Goal: Information Seeking & Learning: Learn about a topic

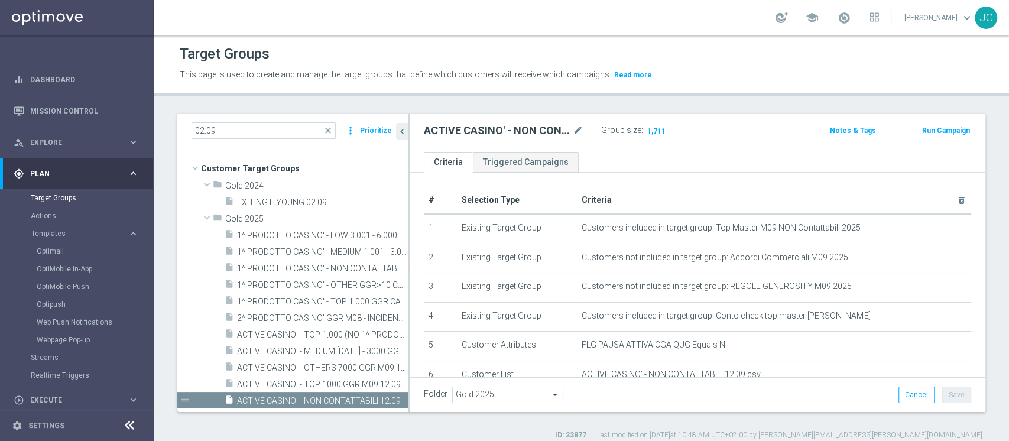
scroll to position [44, 0]
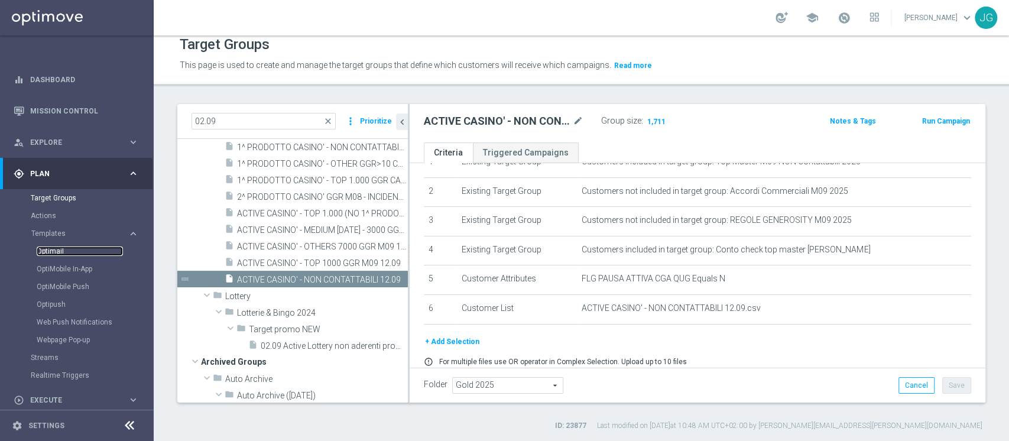
click at [51, 255] on link "Optimail" at bounding box center [80, 251] width 86 height 9
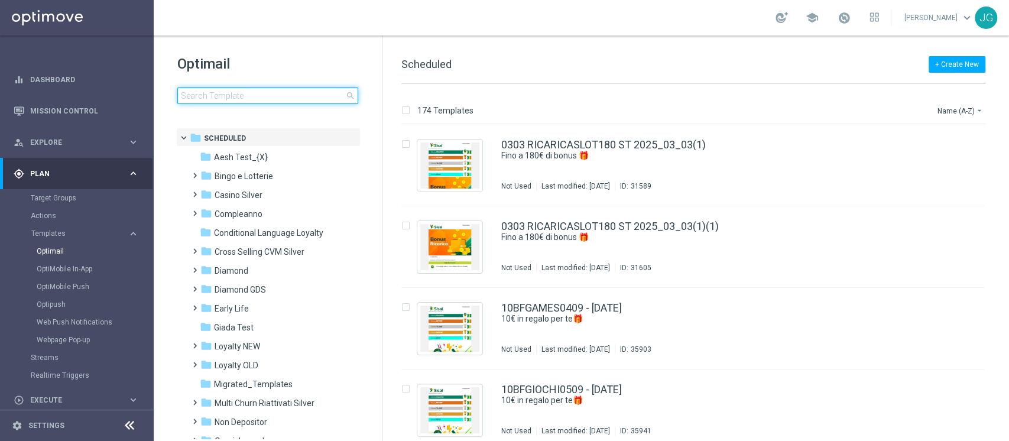
click at [231, 92] on input at bounding box center [267, 96] width 181 height 17
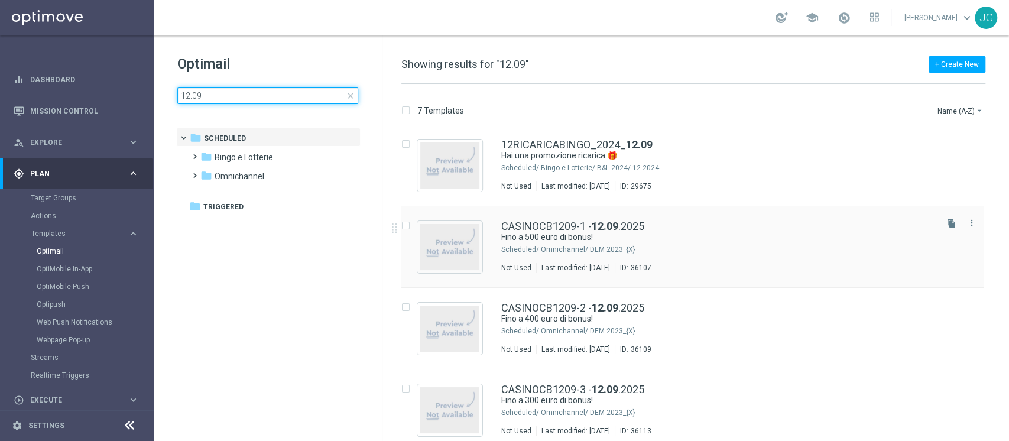
type input "12.09"
click at [673, 247] on div "Omnichannel/ DEM 2023_{X}" at bounding box center [738, 249] width 394 height 9
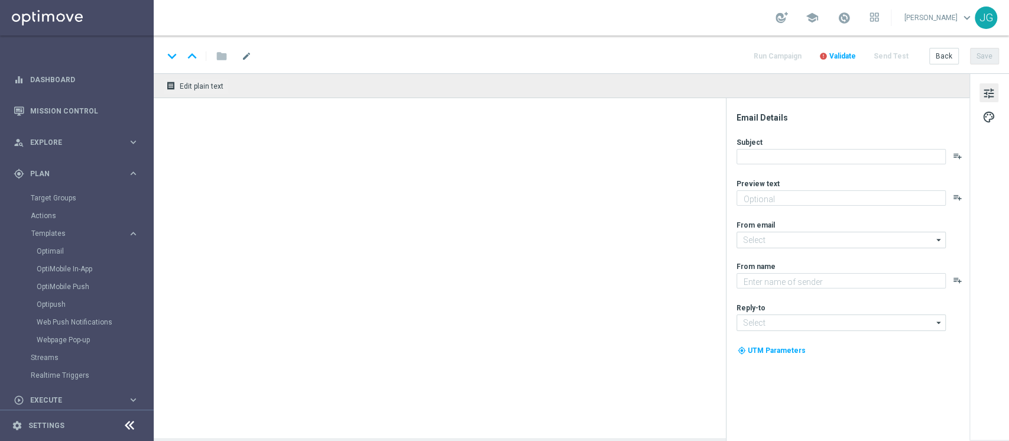
type textarea "Scopri cosa ti abbiamo riservato!"
type input "newsletter@comunicazioni.sisal.it"
type textarea "Sisal"
type input "info@sisal.it"
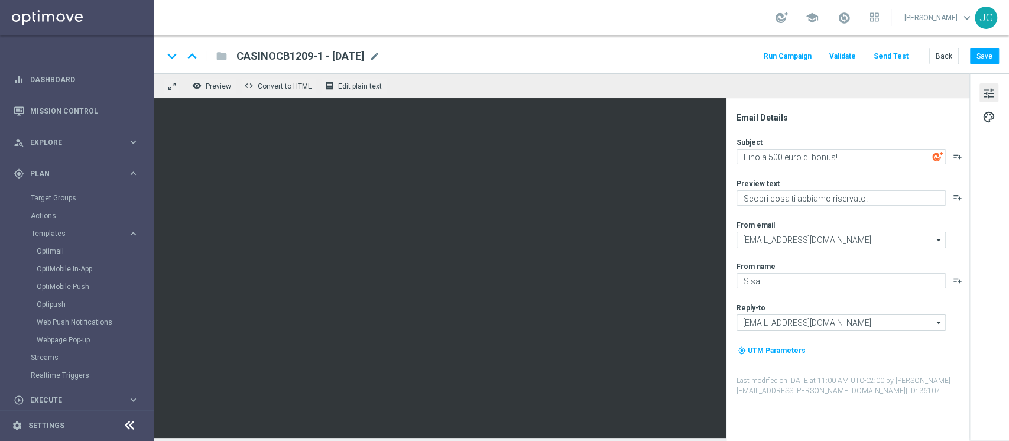
click at [61, 191] on div "Target Groups" at bounding box center [92, 198] width 122 height 18
click at [51, 199] on link "Target Groups" at bounding box center [77, 197] width 92 height 9
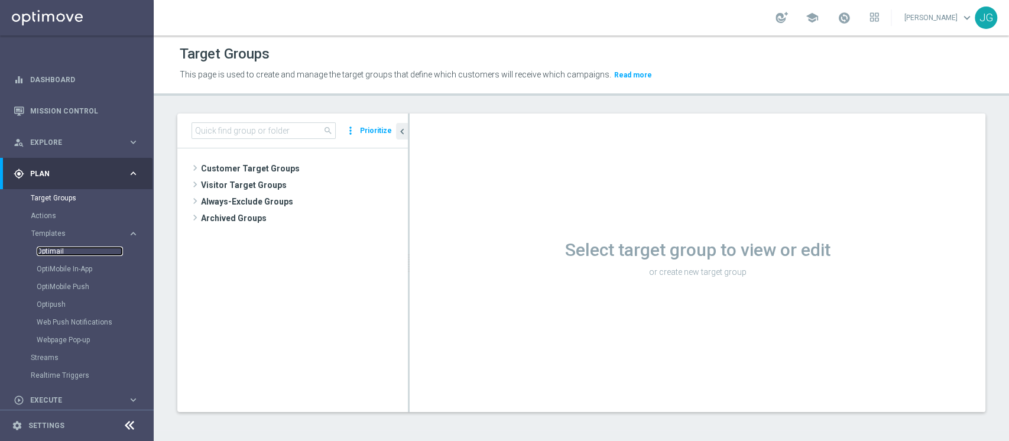
click at [56, 252] on link "Optimail" at bounding box center [80, 251] width 86 height 9
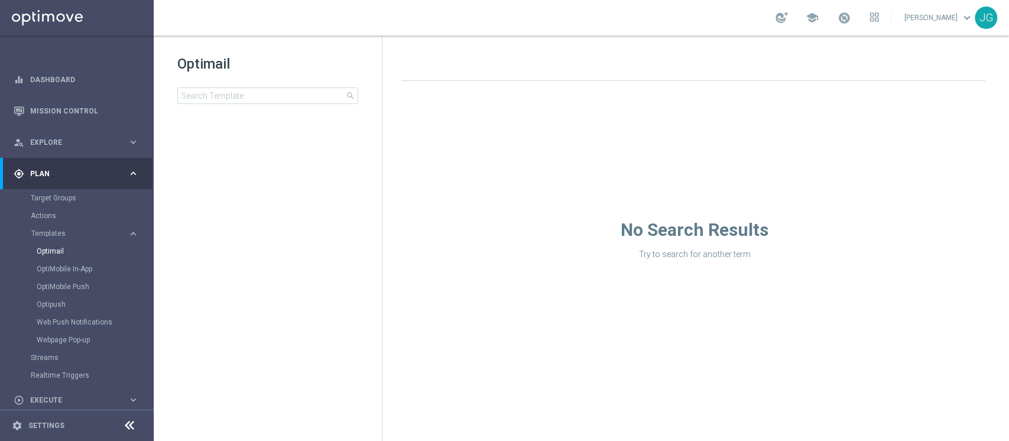
click at [57, 204] on div "Target Groups" at bounding box center [92, 198] width 122 height 18
click at [63, 199] on link "Target Groups" at bounding box center [77, 197] width 92 height 9
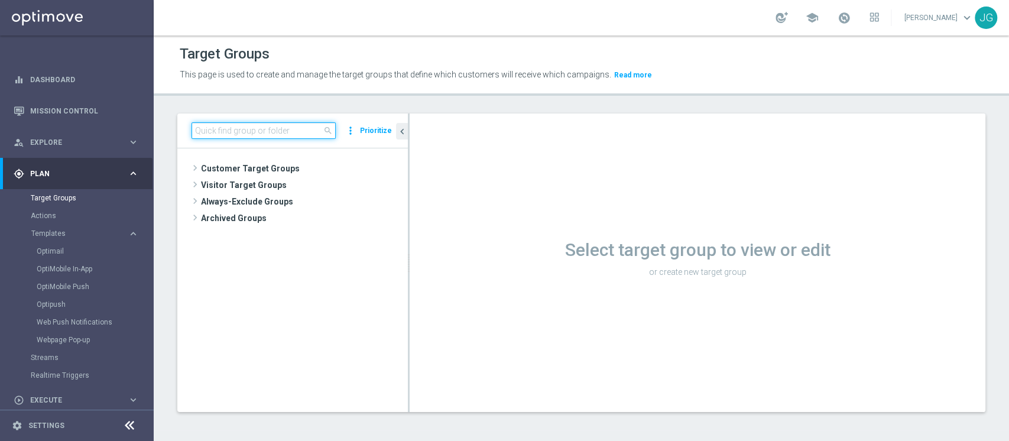
click at [261, 134] on input at bounding box center [264, 130] width 144 height 17
type input "1"
click at [261, 134] on input at bounding box center [264, 130] width 144 height 17
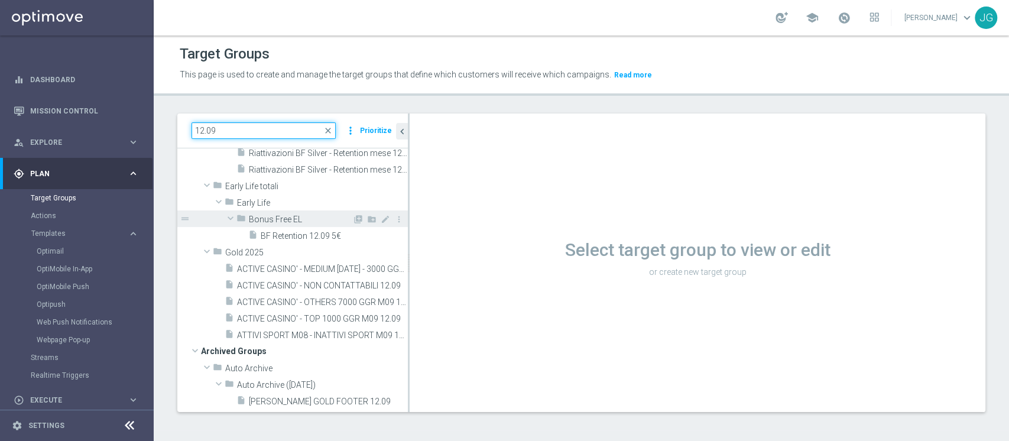
scroll to position [67, 0]
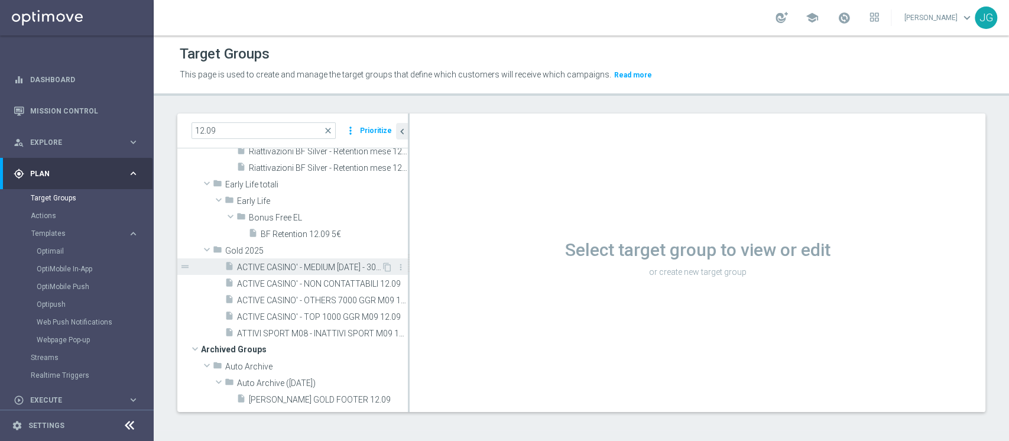
click at [324, 269] on span "ACTIVE CASINO' - MEDIUM 1000 - 3000 GGR M09 12.09" at bounding box center [309, 268] width 144 height 10
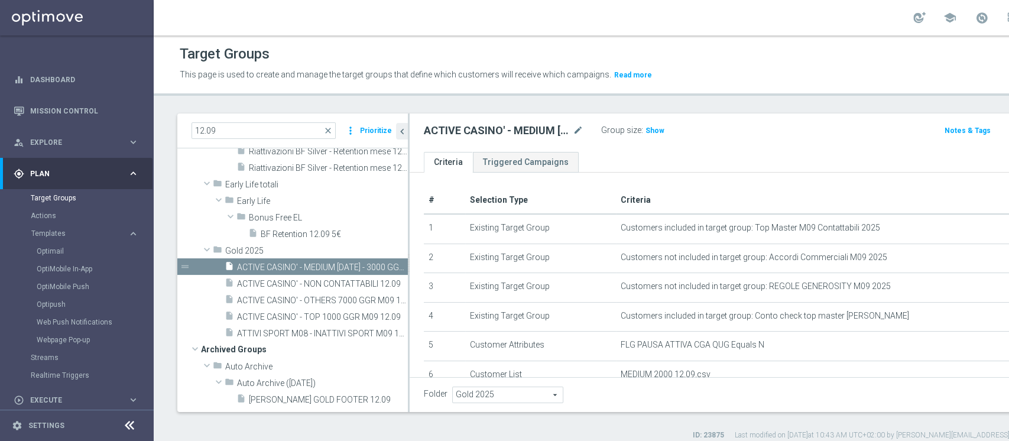
scroll to position [101, 0]
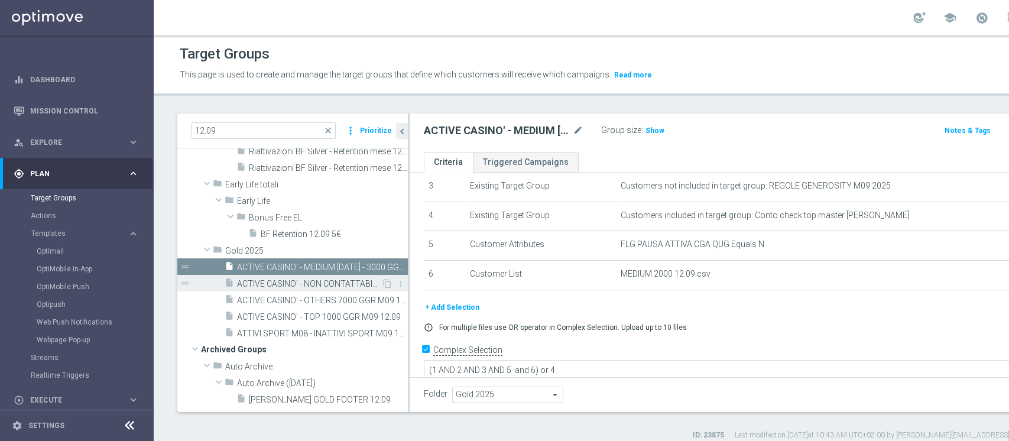
click at [303, 281] on span "ACTIVE CASINO' - NON CONTATTABILI 12.09" at bounding box center [309, 284] width 144 height 10
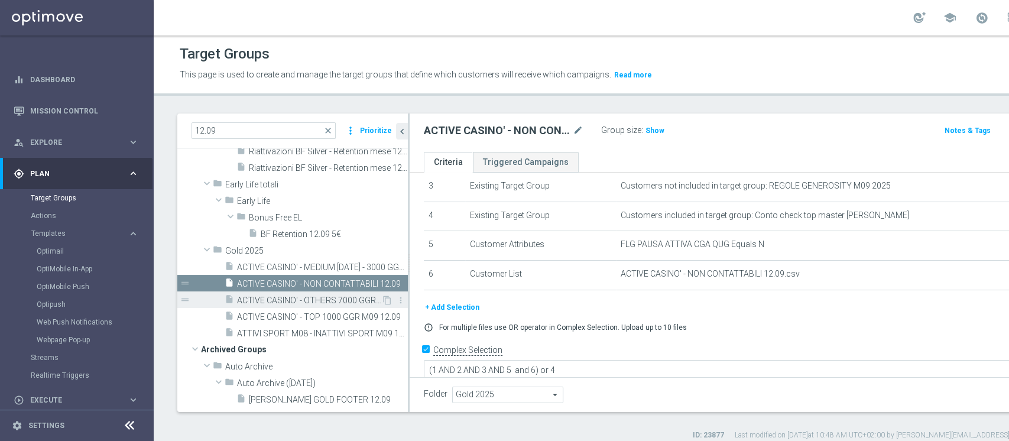
click at [302, 299] on span "ACTIVE CASINO' - OTHERS 7000 GGR M09 12.09" at bounding box center [309, 301] width 144 height 10
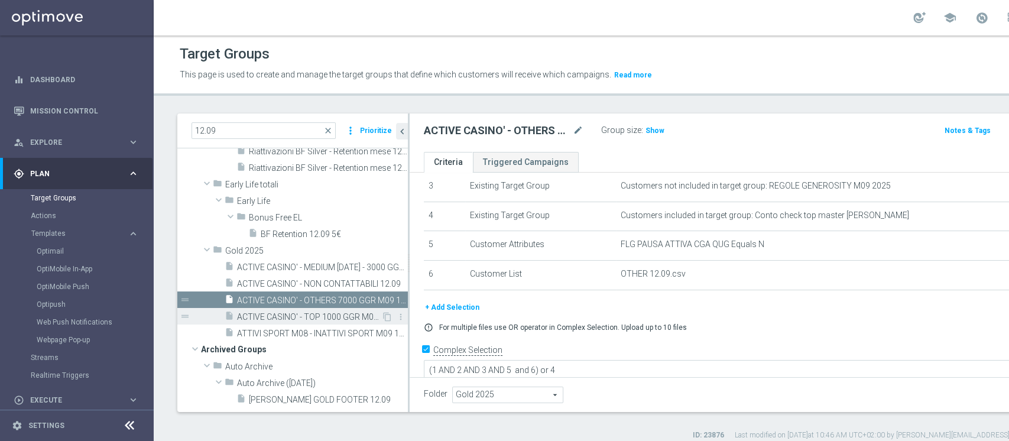
click at [289, 316] on span "ACTIVE CASINO' - TOP 1000 GGR M09 12.09" at bounding box center [309, 317] width 144 height 10
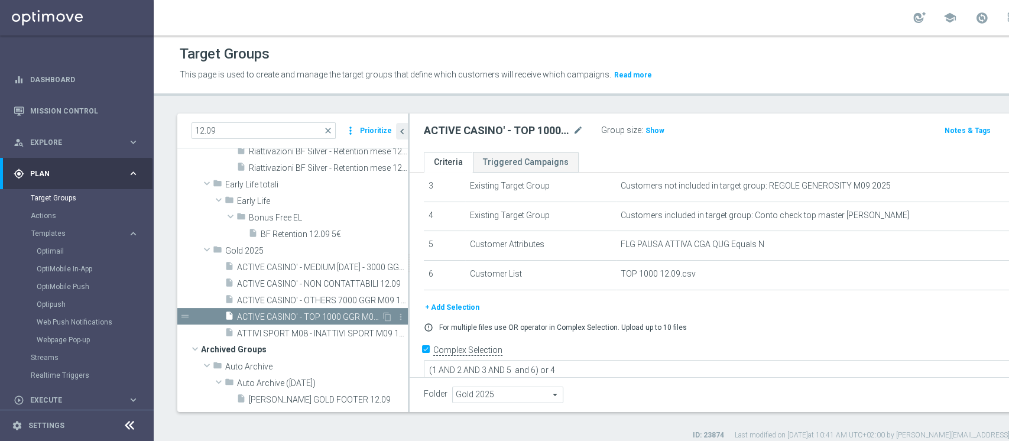
click at [342, 314] on span "ACTIVE CASINO' - TOP 1000 GGR M09 12.09" at bounding box center [309, 317] width 144 height 10
drag, startPoint x: 278, startPoint y: 127, endPoint x: 98, endPoint y: 128, distance: 180.3
click at [98, 128] on main "equalizer Dashboard Mission Control" at bounding box center [504, 220] width 1009 height 441
paste input "ACTIVE CASINO' - LOW 3000 - 6000 GGR M"
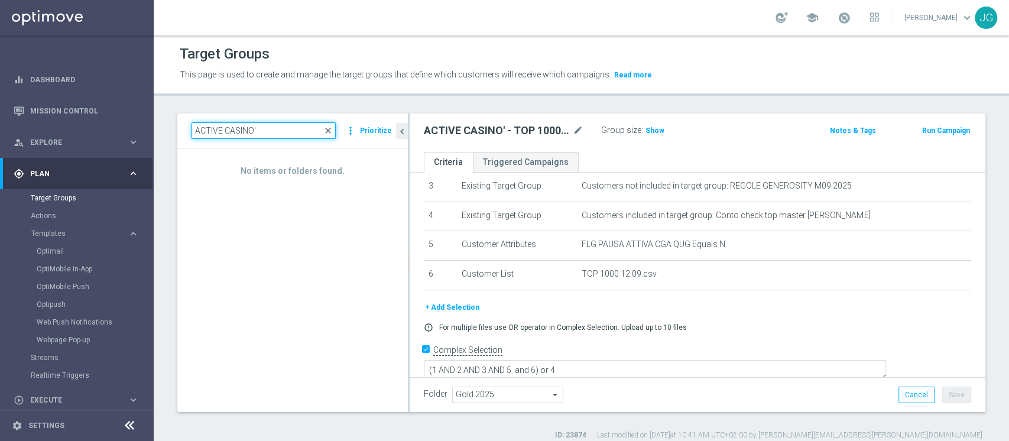
type input "ACTIVE CASINO'"
click at [326, 135] on span "close" at bounding box center [327, 130] width 9 height 9
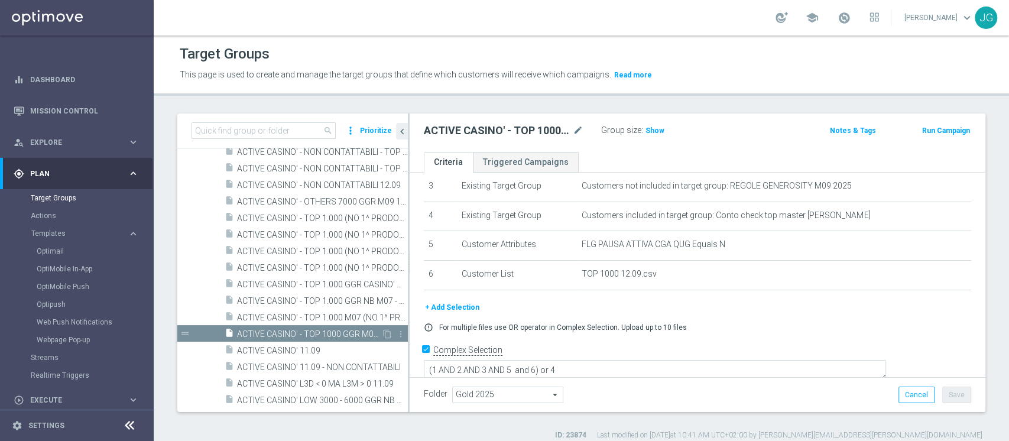
click at [303, 332] on span "ACTIVE CASINO' - TOP 1000 GGR M09 12.09" at bounding box center [309, 334] width 144 height 10
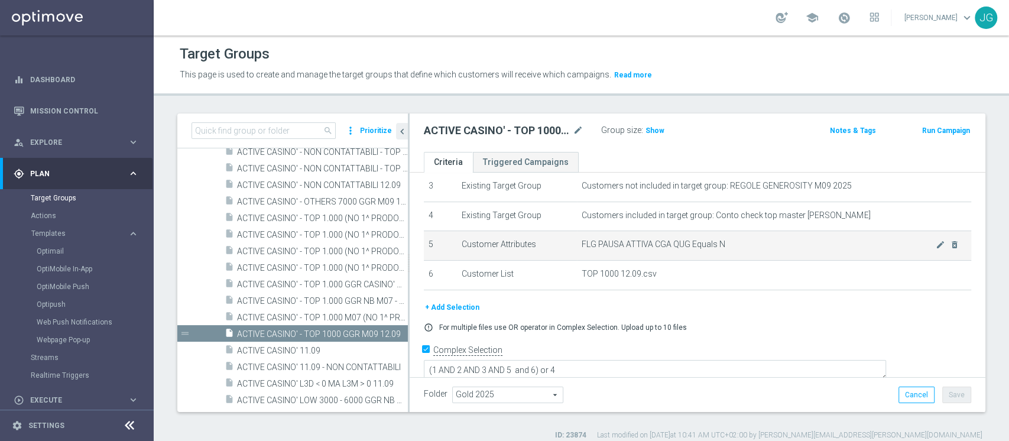
scroll to position [0, 0]
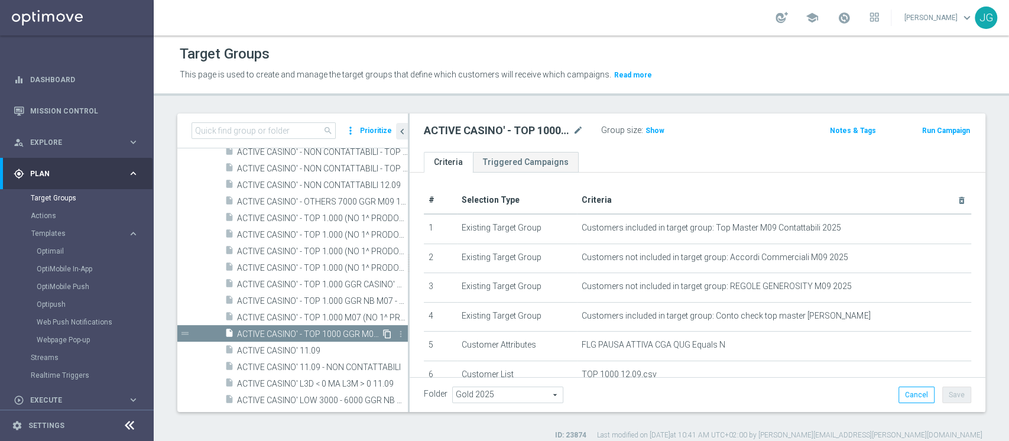
click at [383, 333] on icon "content_copy" at bounding box center [387, 333] width 9 height 9
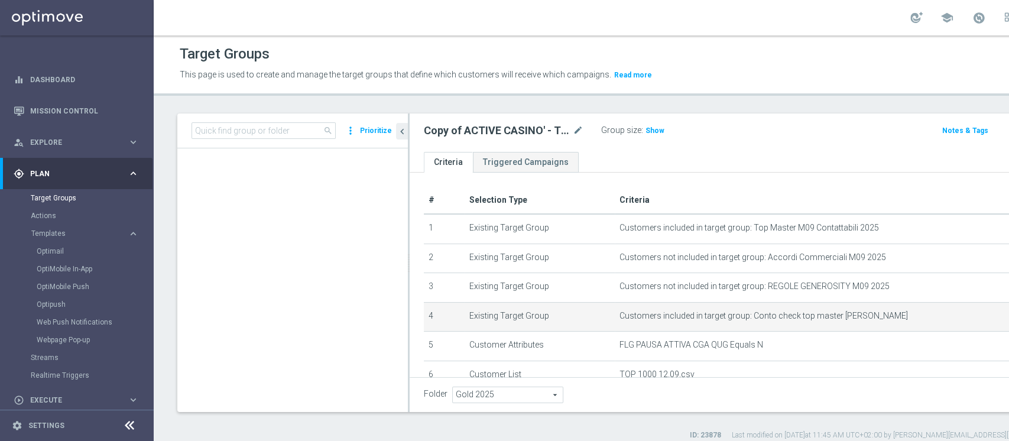
scroll to position [11121, 0]
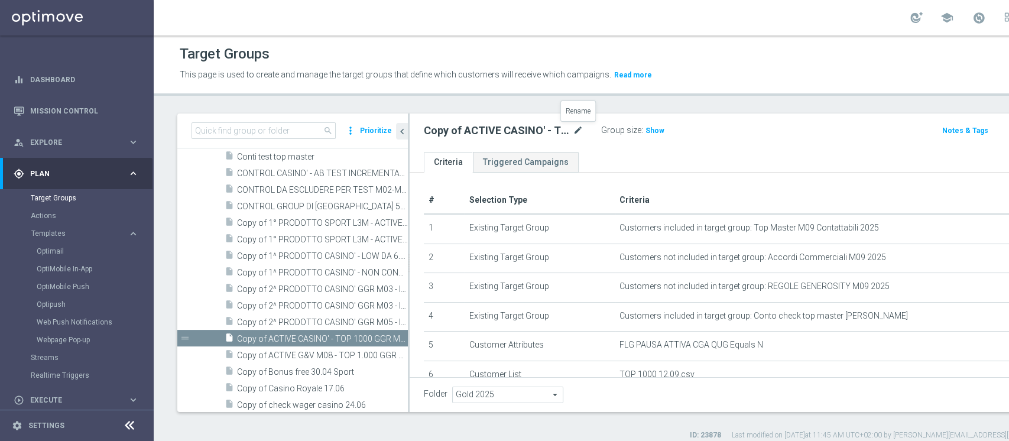
click at [576, 130] on icon "mode_edit" at bounding box center [578, 131] width 11 height 14
type input "ACTIVE CASINO' - LOW 3000 - 6000 GGR M09 12.09"
click at [699, 141] on div "ACTIVE CASINO' - LOW 3000 - 6000 GGR M09 12.09 Group size : Show Notes & Tags R…" at bounding box center [757, 133] width 695 height 38
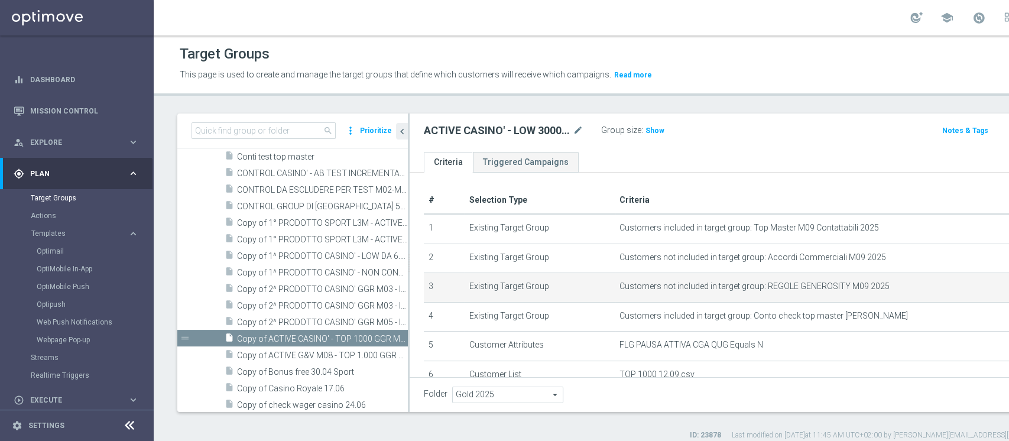
scroll to position [101, 0]
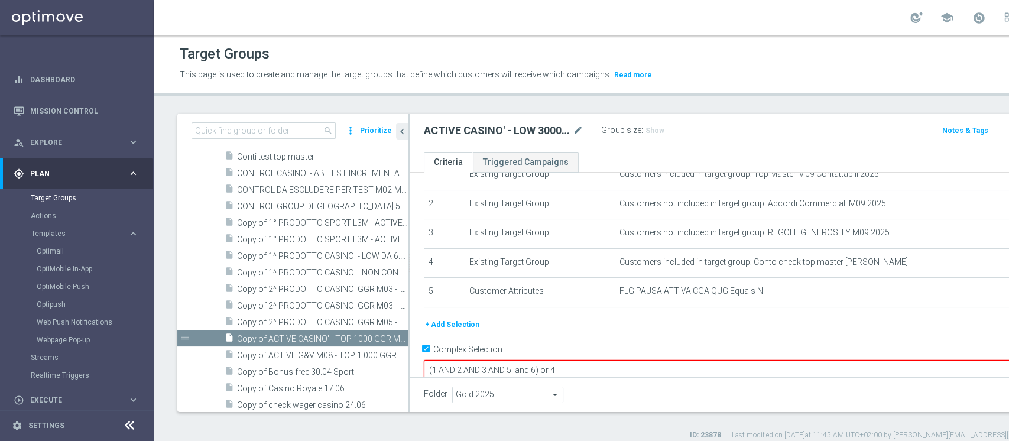
click at [452, 322] on button "+ Add Selection" at bounding box center [452, 324] width 57 height 13
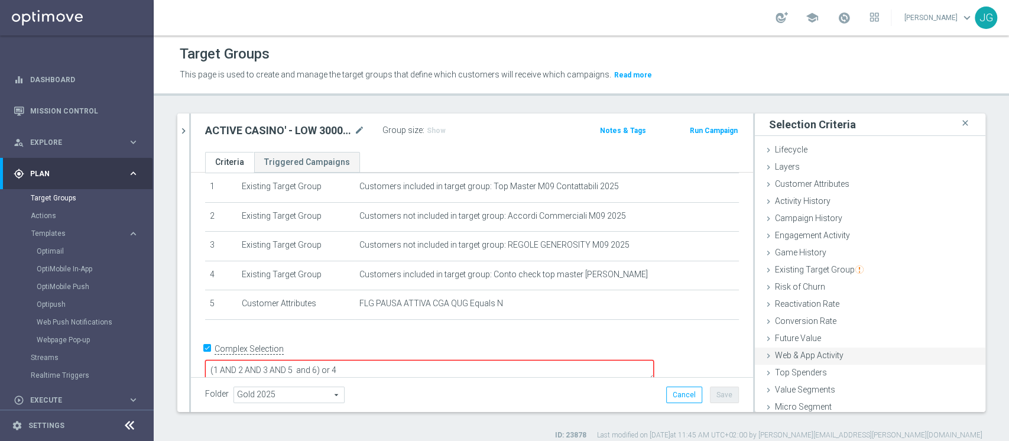
scroll to position [22, 0]
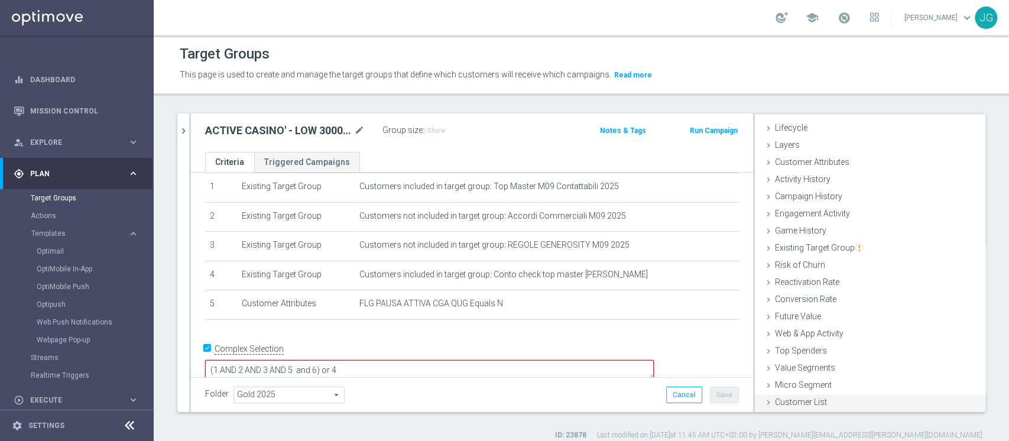
click at [775, 403] on span "Customer List" at bounding box center [801, 401] width 52 height 9
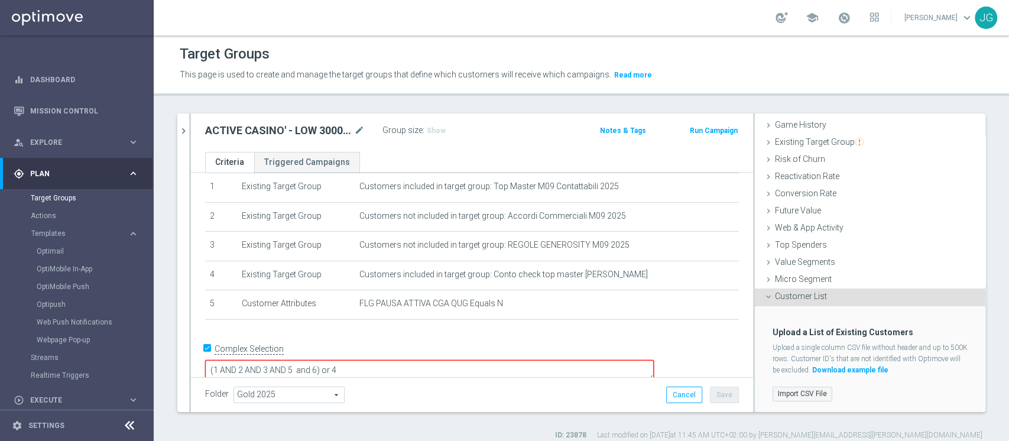
click at [778, 388] on label "Import CSV File" at bounding box center [803, 394] width 60 height 15
click at [0, 0] on input "Import CSV File" at bounding box center [0, 0] width 0 height 0
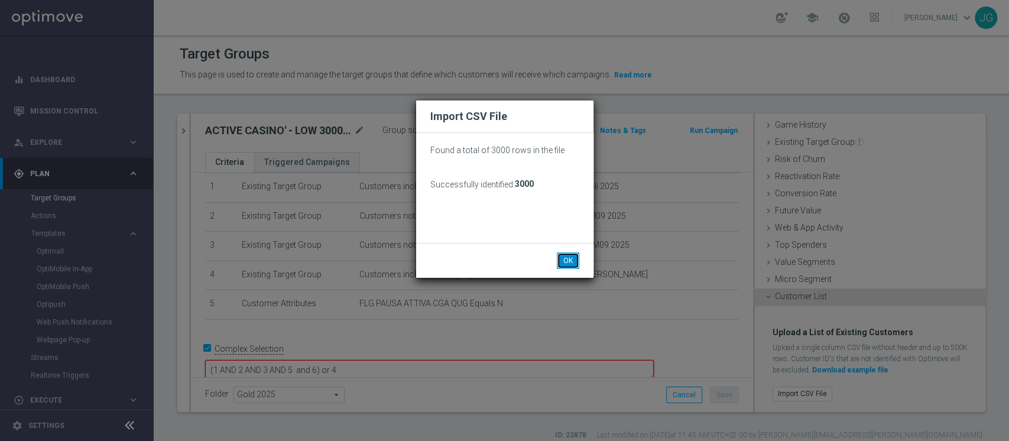
click at [572, 266] on button "OK" at bounding box center [568, 260] width 22 height 17
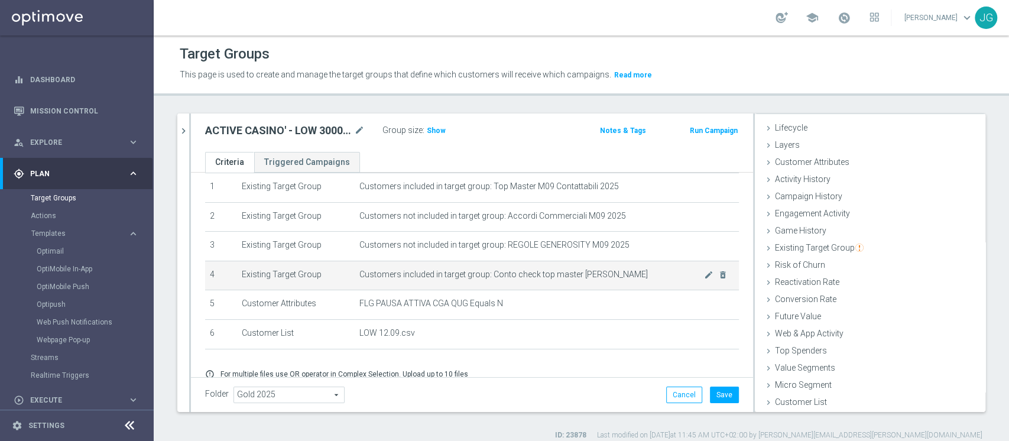
scroll to position [88, 0]
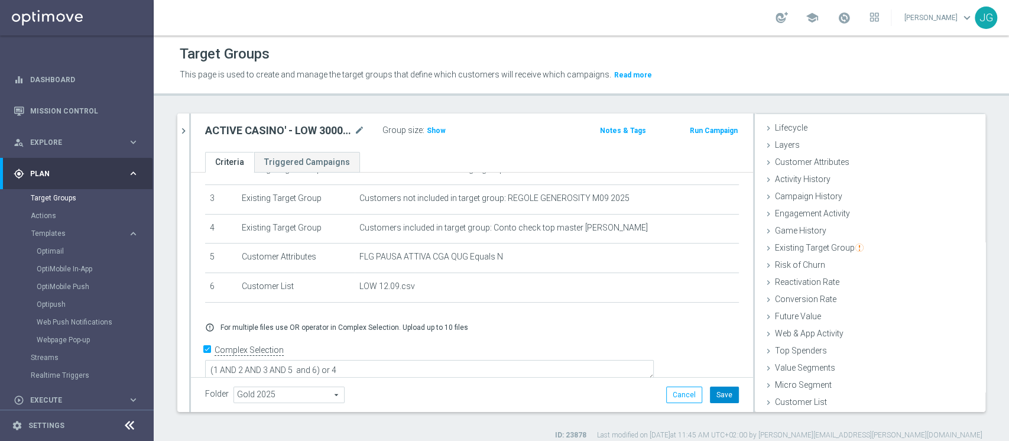
click at [720, 396] on button "Save" at bounding box center [724, 395] width 29 height 17
click at [432, 128] on span "Show" at bounding box center [436, 131] width 19 height 8
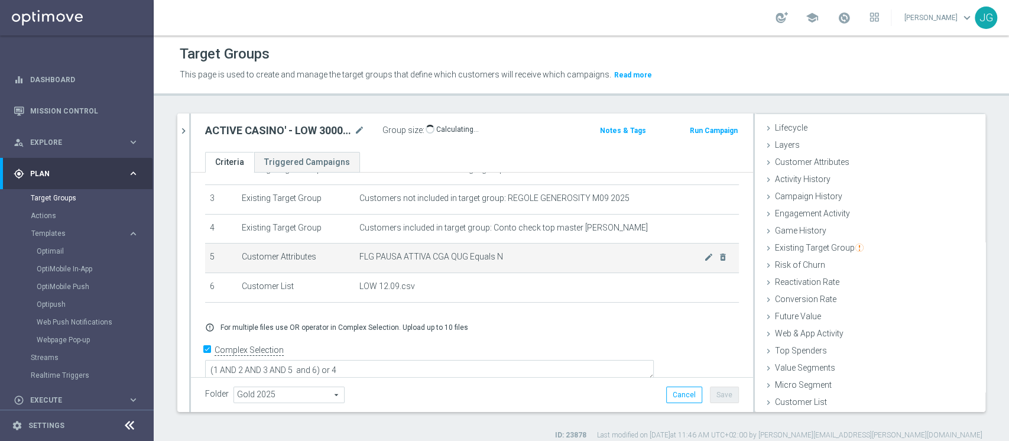
scroll to position [0, 0]
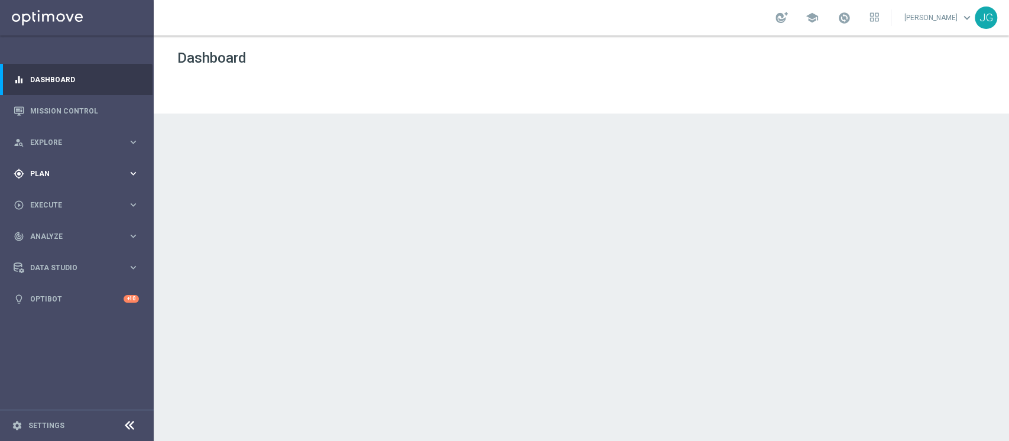
click at [58, 179] on div "gps_fixed Plan keyboard_arrow_right" at bounding box center [76, 173] width 153 height 31
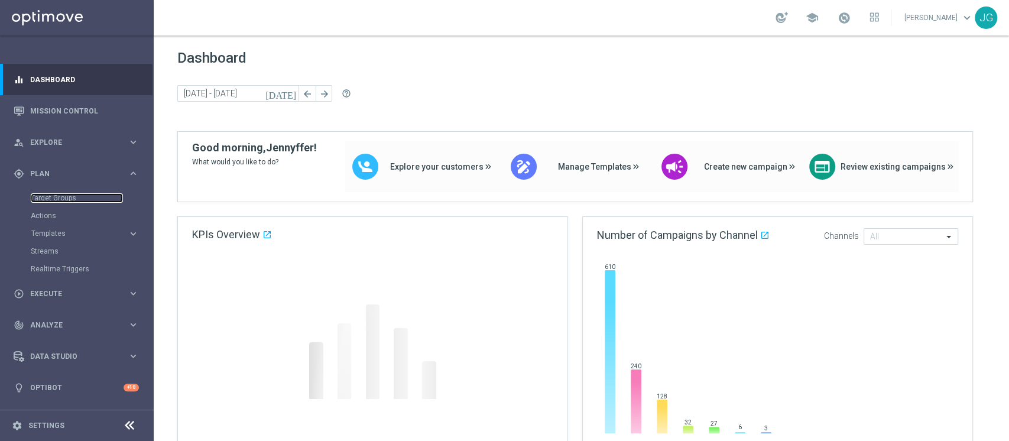
click at [63, 202] on link "Target Groups" at bounding box center [77, 197] width 92 height 9
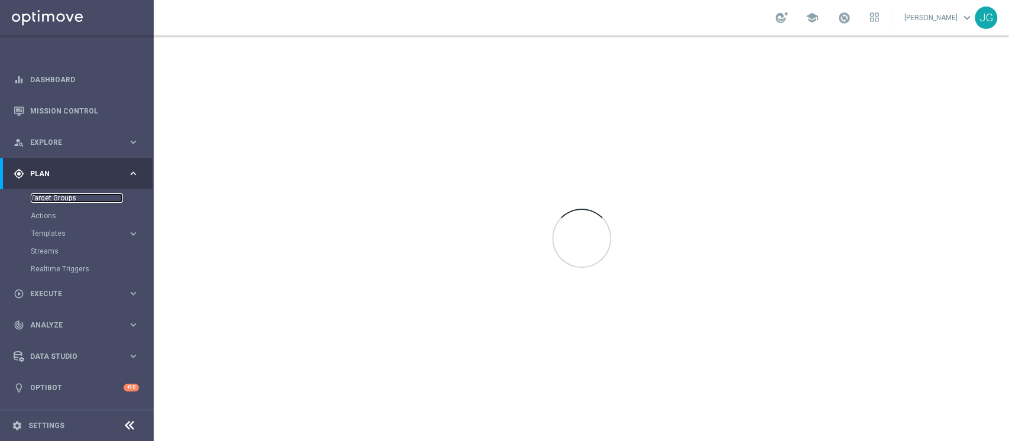
click at [61, 202] on link "Target Groups" at bounding box center [77, 197] width 92 height 9
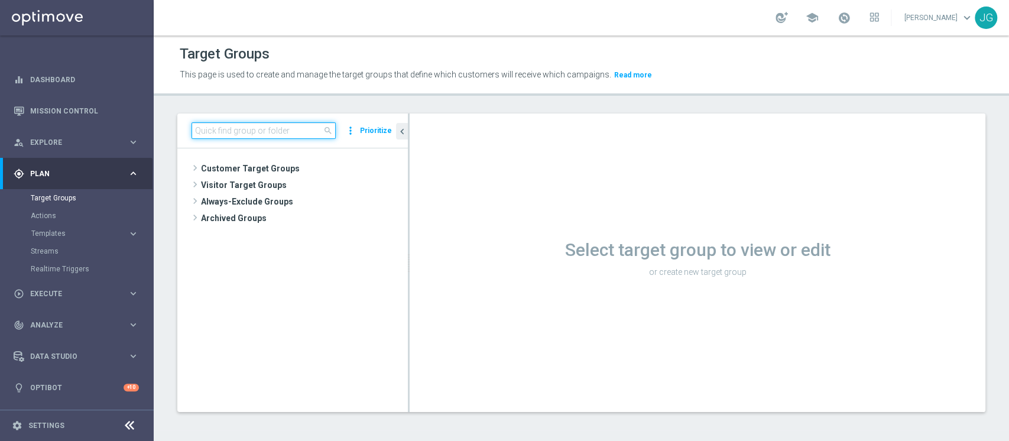
click at [295, 131] on input at bounding box center [264, 130] width 144 height 17
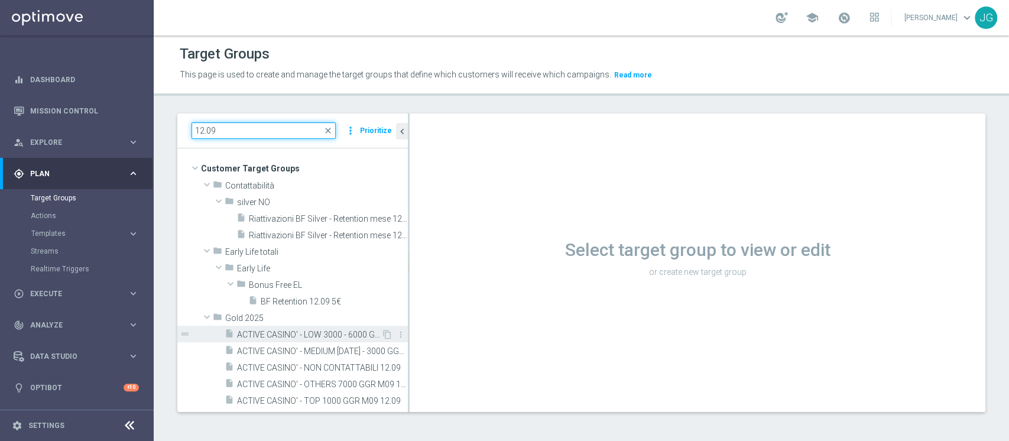
scroll to position [43, 0]
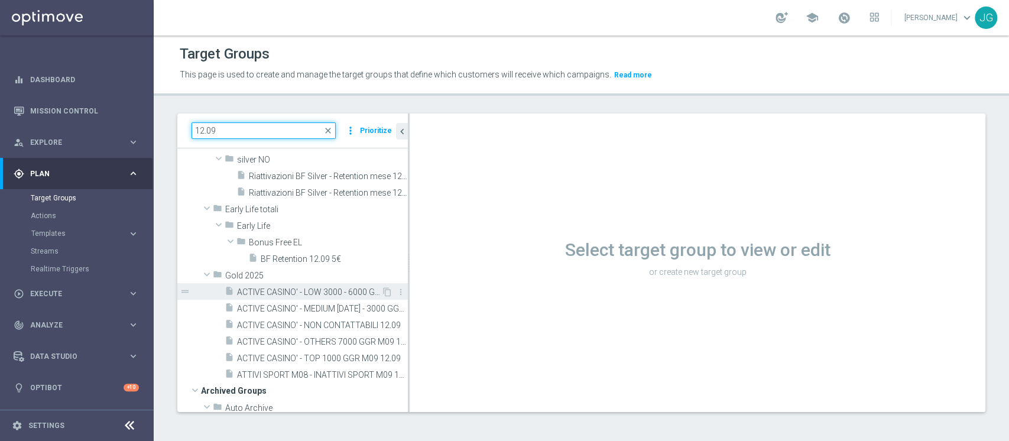
type input "12.09"
click at [316, 296] on span "ACTIVE CASINO' - LOW 3000 - 6000 GGR M09 12.09" at bounding box center [309, 292] width 144 height 10
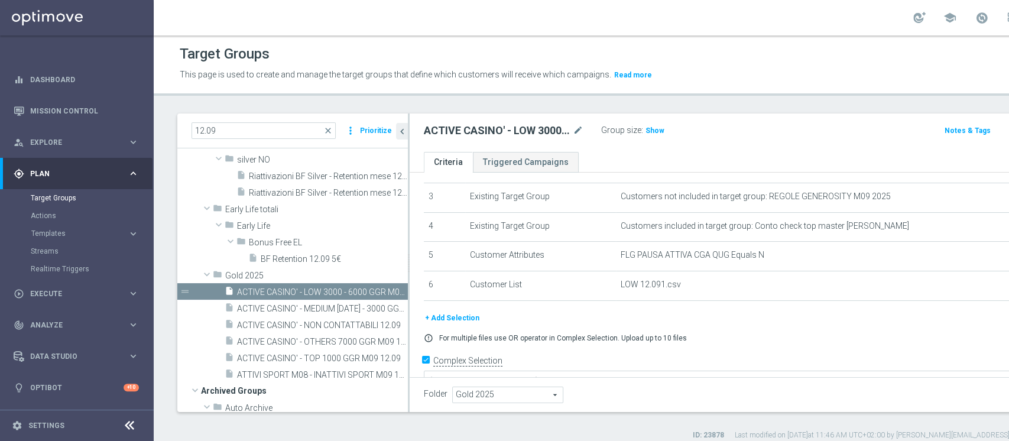
scroll to position [94, 0]
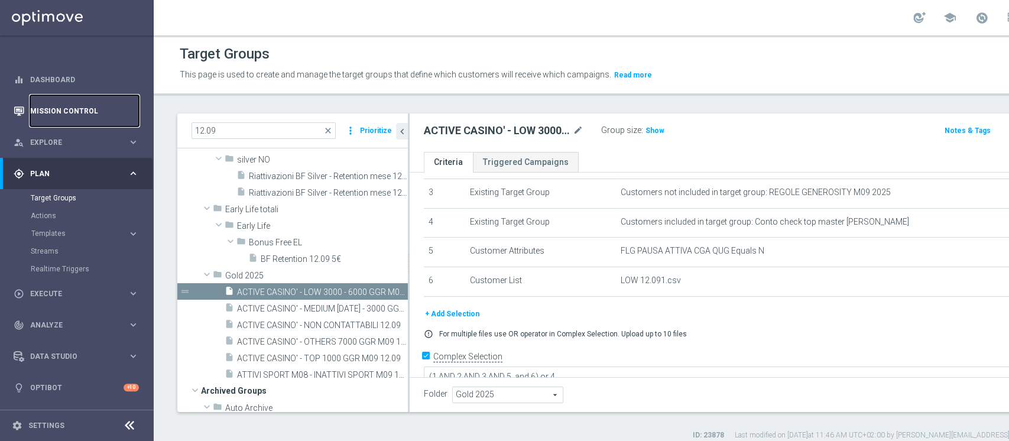
click at [77, 108] on link "Mission Control" at bounding box center [84, 110] width 109 height 31
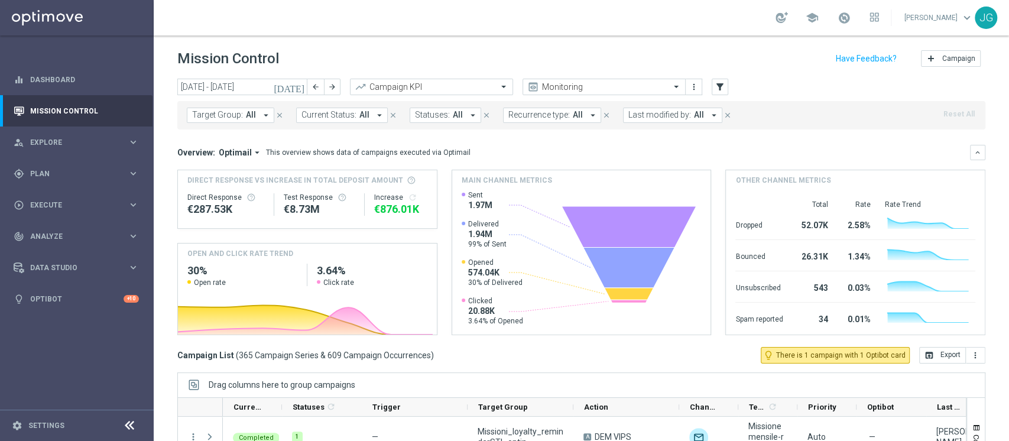
click at [251, 117] on span "All" at bounding box center [251, 115] width 10 height 10
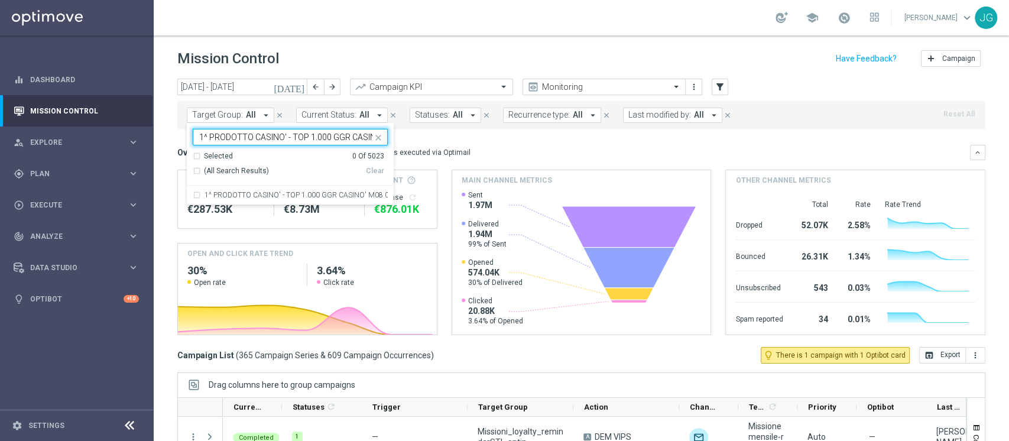
scroll to position [0, 47]
click at [239, 191] on div "1^ PRODOTTO CASINO' - TOP 1.000 GGR CASINO' M08 02.09" at bounding box center [290, 195] width 195 height 19
type input "1^ PRODOTTO CASINO' - TOP 1.000 GGR CASINO' M08 02.09"
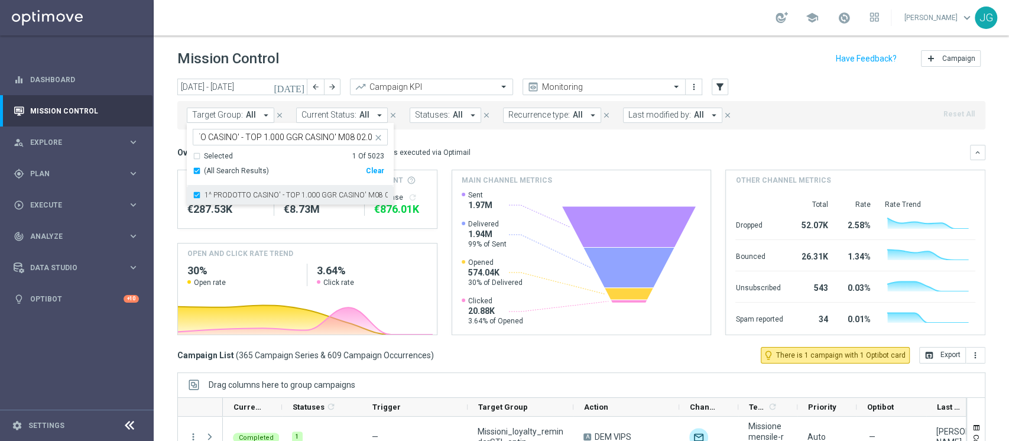
scroll to position [0, 0]
click at [341, 48] on div "Mission Control add Campaign" at bounding box center [581, 58] width 808 height 23
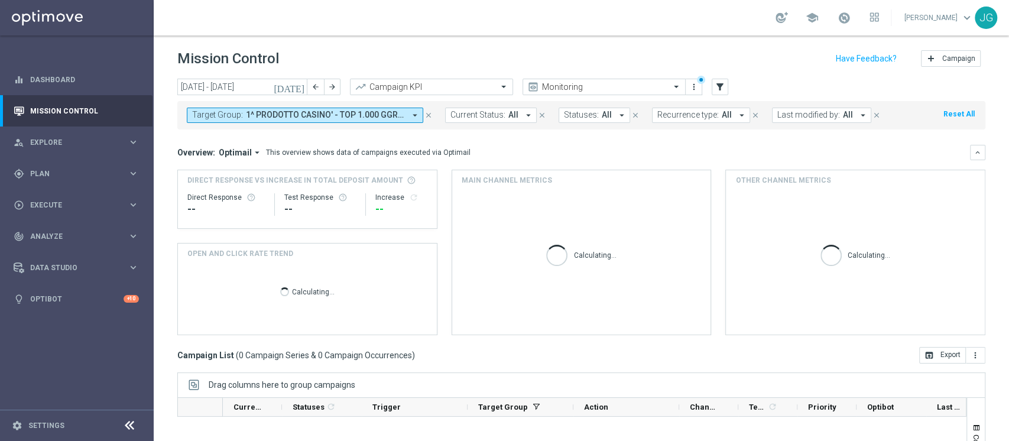
click at [302, 86] on icon "[DATE]" at bounding box center [290, 87] width 32 height 11
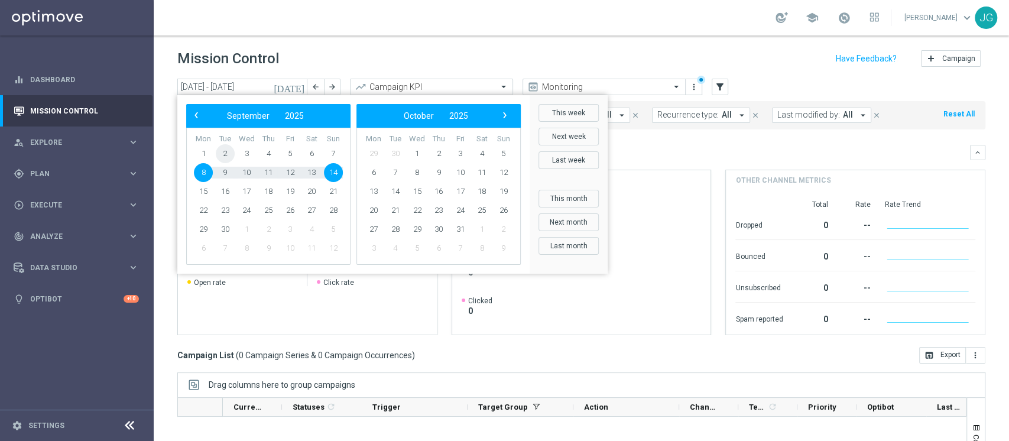
click at [226, 149] on span "2" at bounding box center [225, 153] width 19 height 19
type input "02 Sep 2025 - 02 Sep 2025"
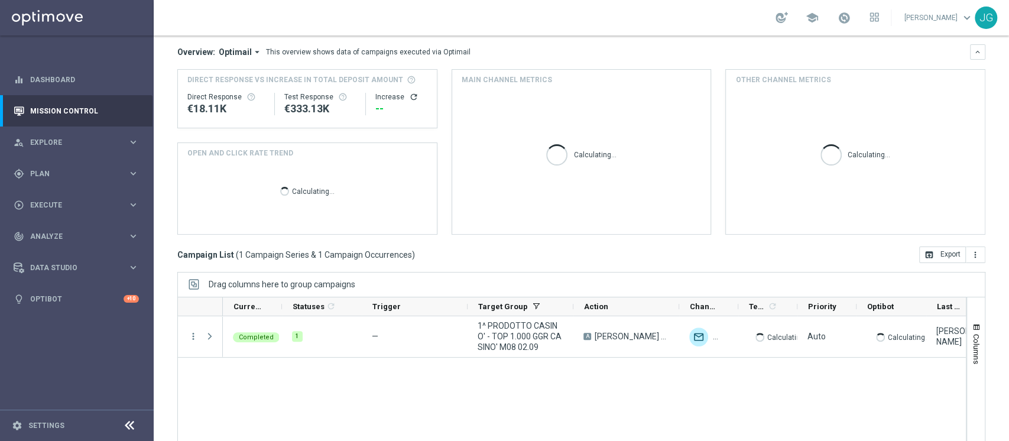
scroll to position [150, 0]
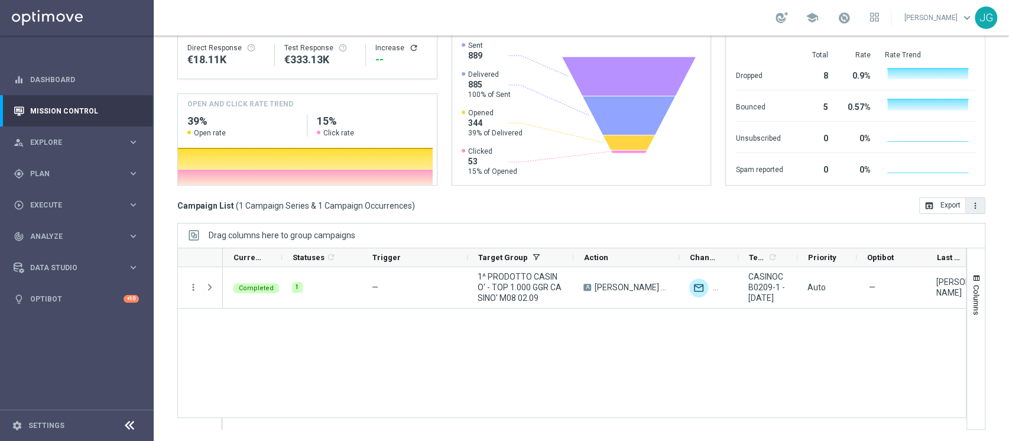
click at [971, 206] on icon "more_vert" at bounding box center [975, 205] width 9 height 9
click at [937, 203] on button "open_in_browser Export" at bounding box center [942, 205] width 47 height 17
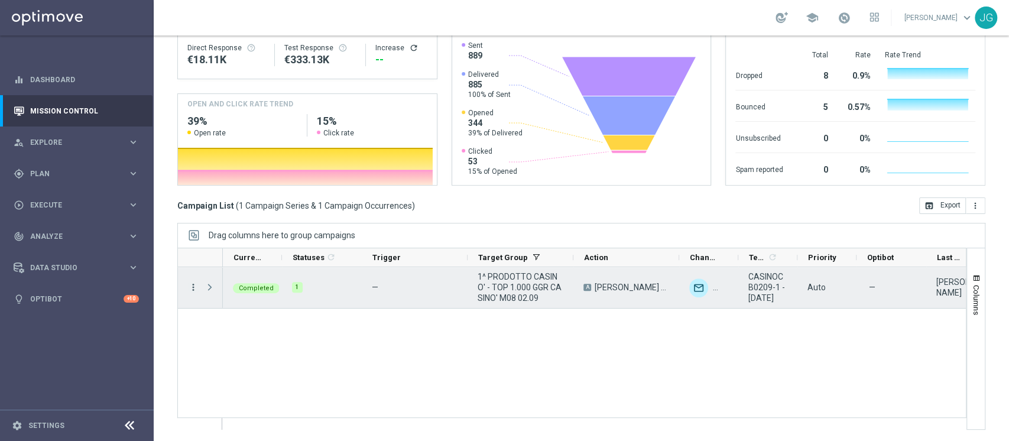
click at [195, 287] on icon "more_vert" at bounding box center [193, 287] width 11 height 11
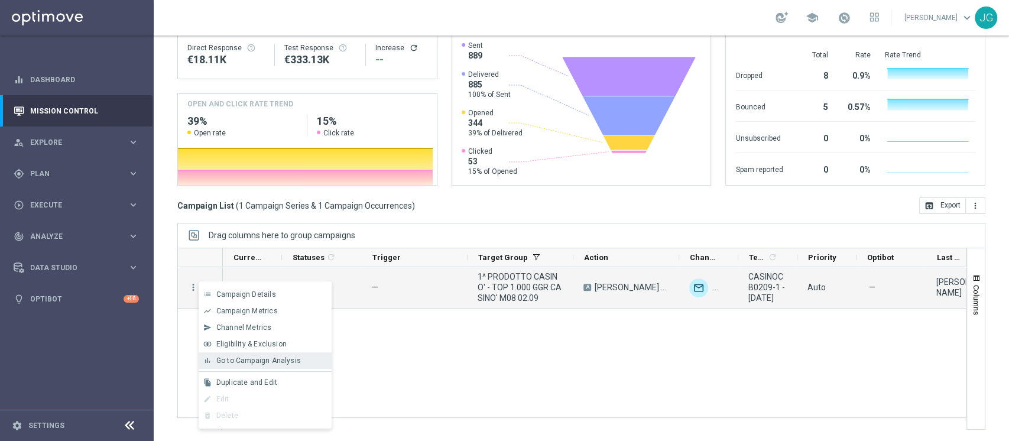
click at [274, 355] on div "bar_chart Go to Campaign Analysis" at bounding box center [265, 360] width 133 height 17
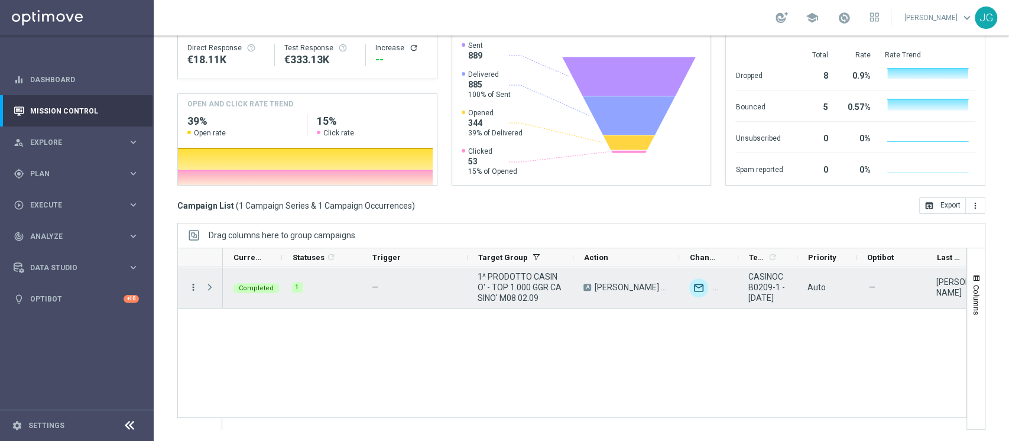
click at [195, 289] on icon "more_vert" at bounding box center [193, 287] width 11 height 11
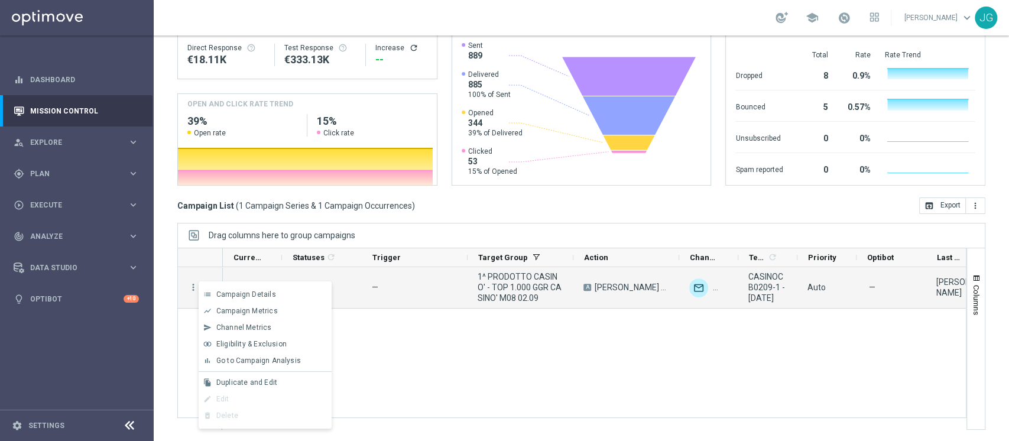
click at [415, 229] on div "Drag columns here to group campaigns" at bounding box center [581, 235] width 808 height 25
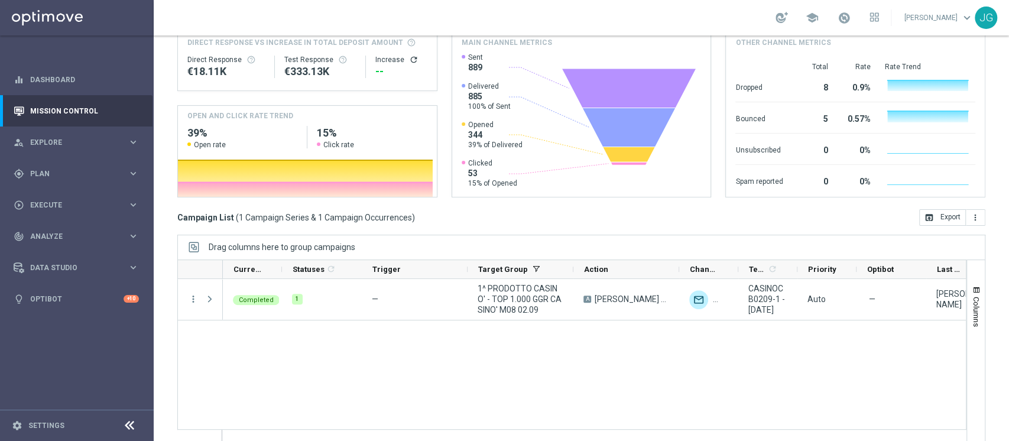
scroll to position [148, 0]
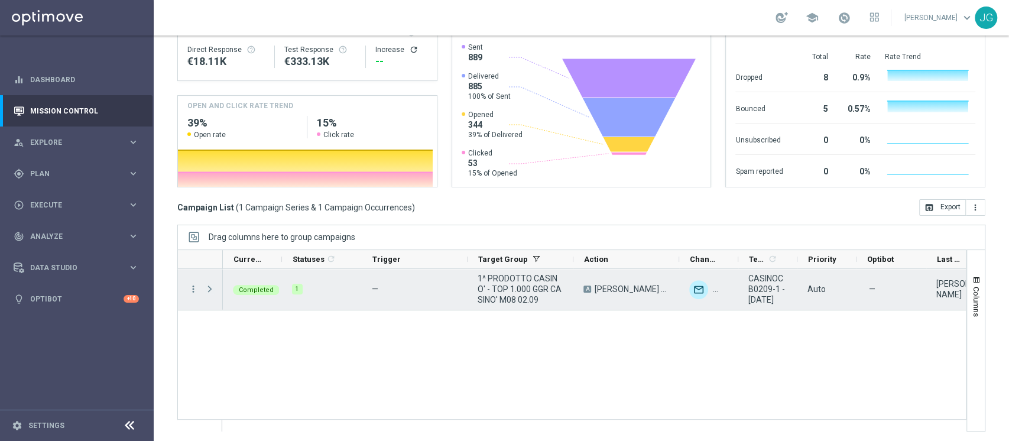
click at [206, 291] on span "Press SPACE to select this row." at bounding box center [210, 288] width 11 height 9
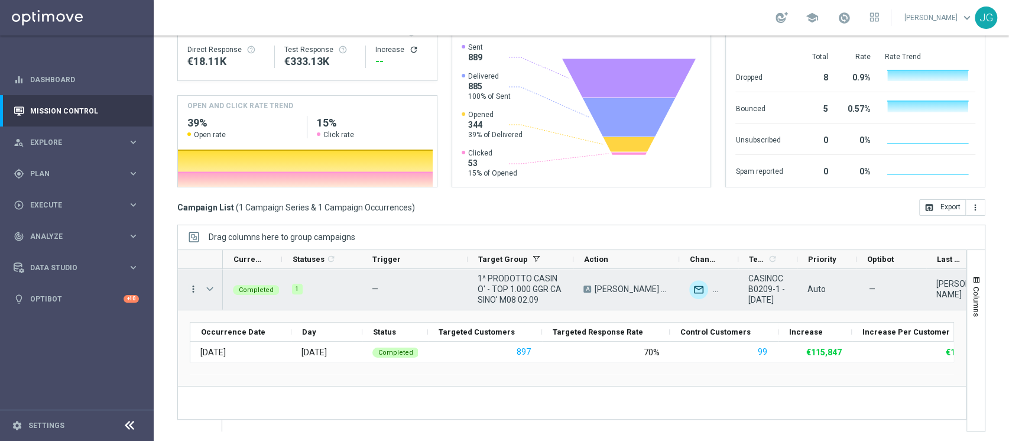
click at [192, 287] on icon "more_vert" at bounding box center [193, 289] width 11 height 11
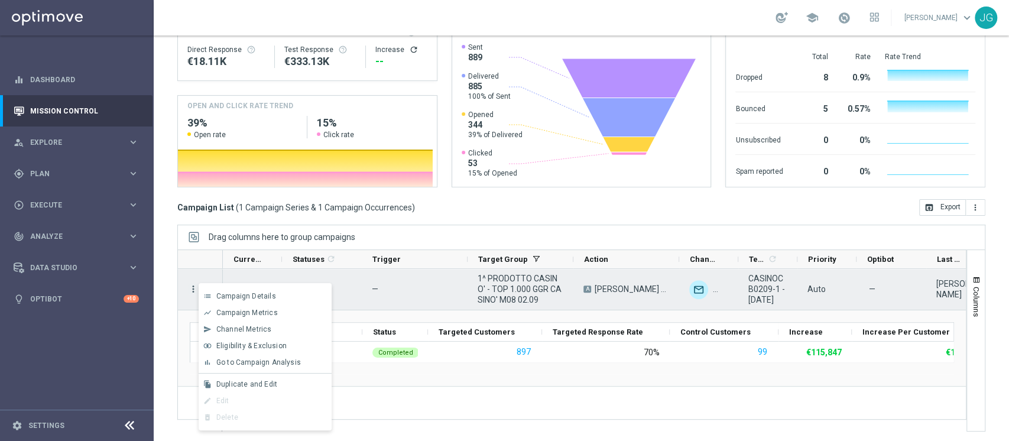
click at [194, 289] on icon "more_vert" at bounding box center [193, 289] width 11 height 11
click at [271, 364] on span "Go to Campaign Analysis" at bounding box center [258, 362] width 85 height 8
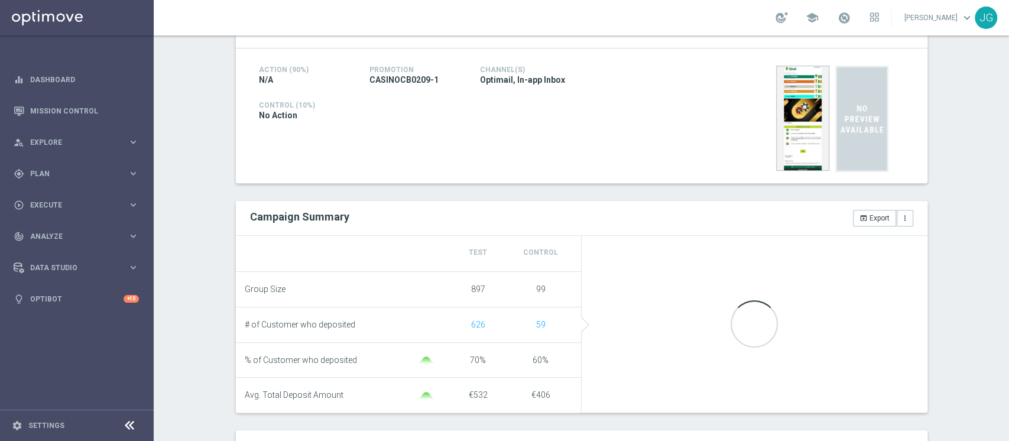
scroll to position [270, 0]
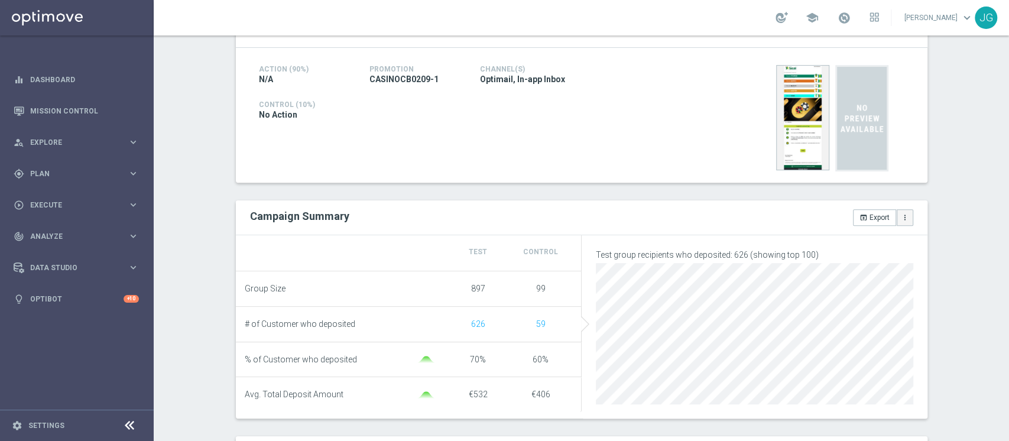
click at [901, 215] on icon "more_vert" at bounding box center [905, 217] width 8 height 8
click at [860, 218] on icon "open_in_browser" at bounding box center [864, 217] width 8 height 8
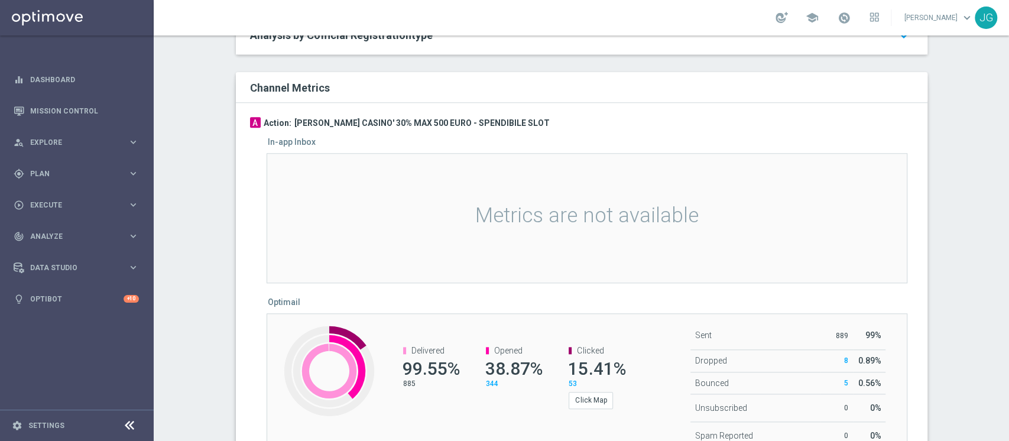
scroll to position [734, 0]
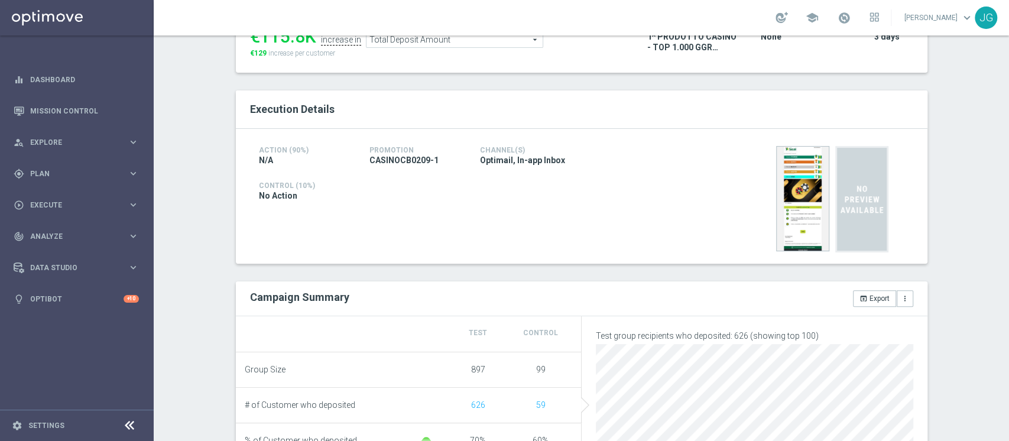
scroll to position [395, 0]
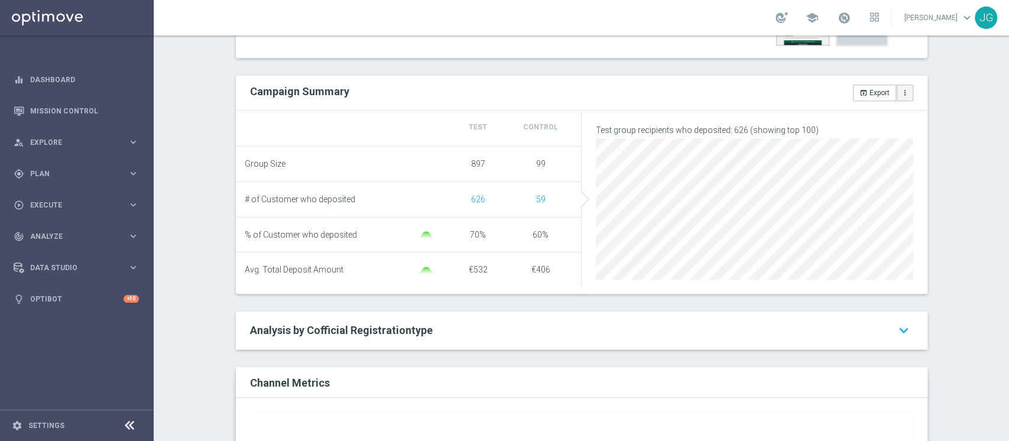
click at [903, 95] on button "more_vert" at bounding box center [905, 93] width 17 height 17
click at [952, 114] on div "Test/Control Campaign Analysis This page presents all relevant information abou…" at bounding box center [582, 238] width 856 height 406
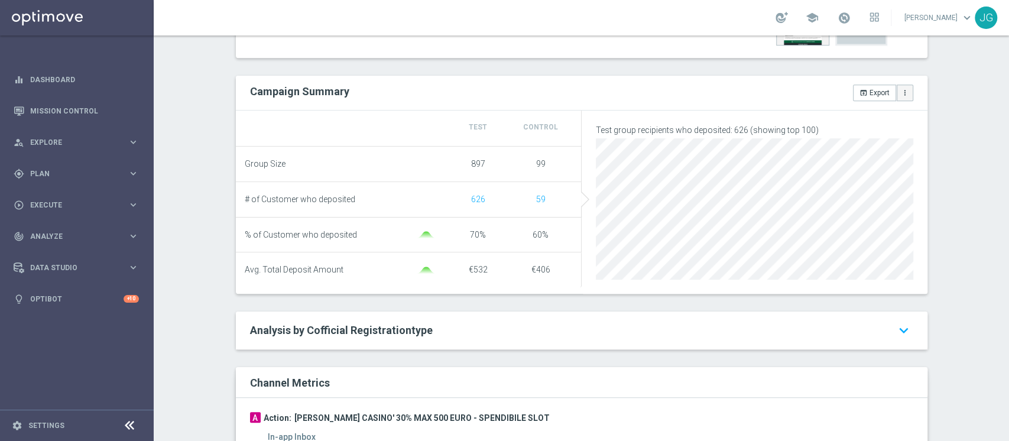
click at [901, 95] on icon "more_vert" at bounding box center [905, 93] width 8 height 8
click at [853, 70] on span "Manage Attributes for Export" at bounding box center [858, 71] width 93 height 8
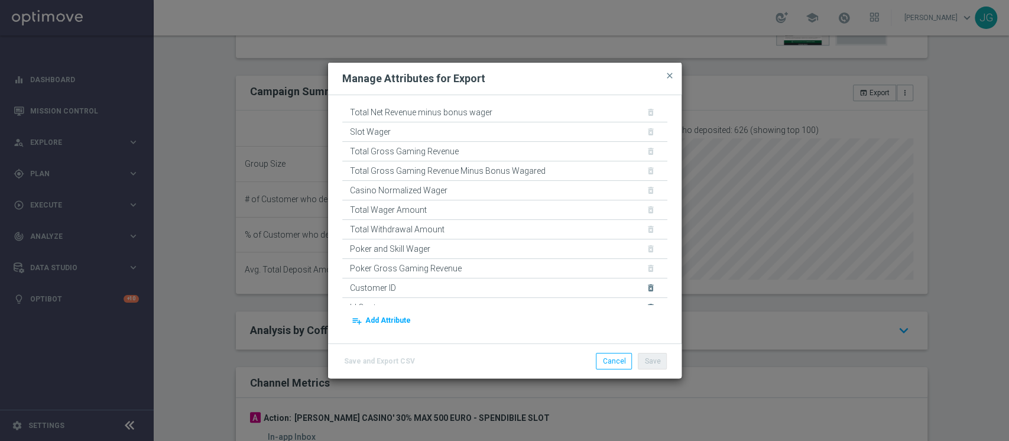
scroll to position [284, 0]
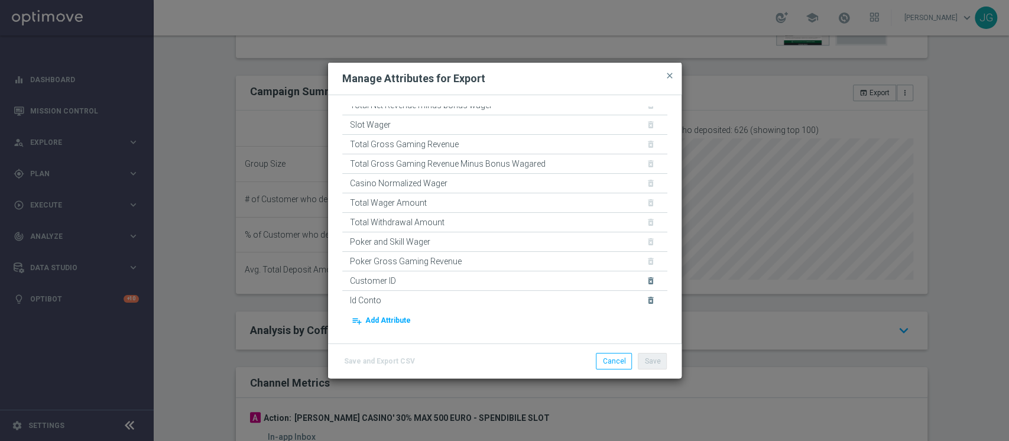
click at [381, 319] on button "playlist_add Add Attribute" at bounding box center [381, 321] width 63 height 17
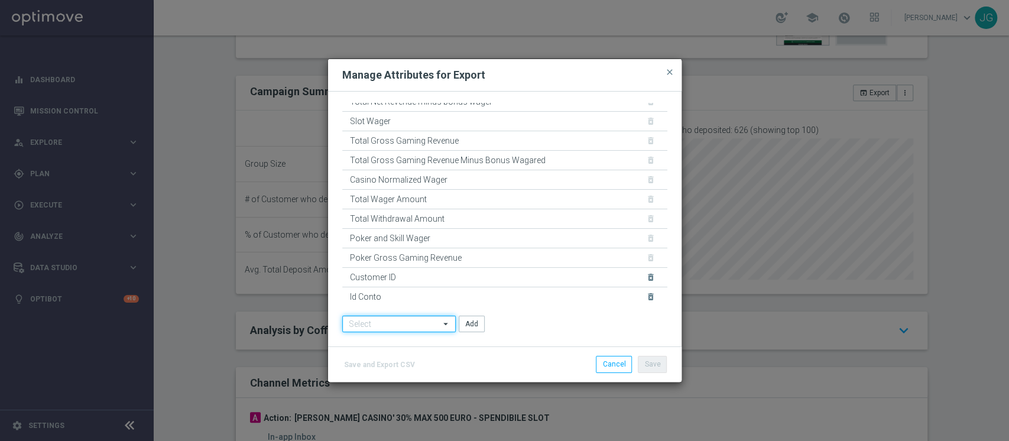
click at [399, 328] on input at bounding box center [399, 324] width 114 height 17
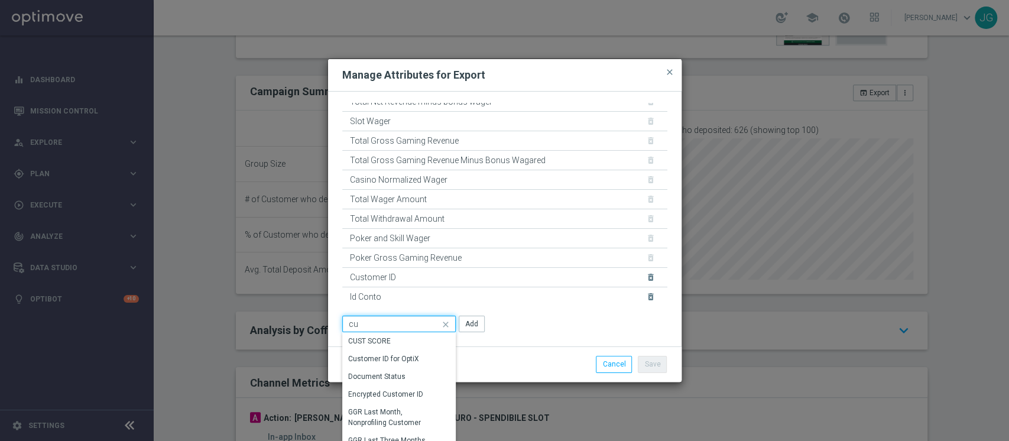
type input "c"
type input "d"
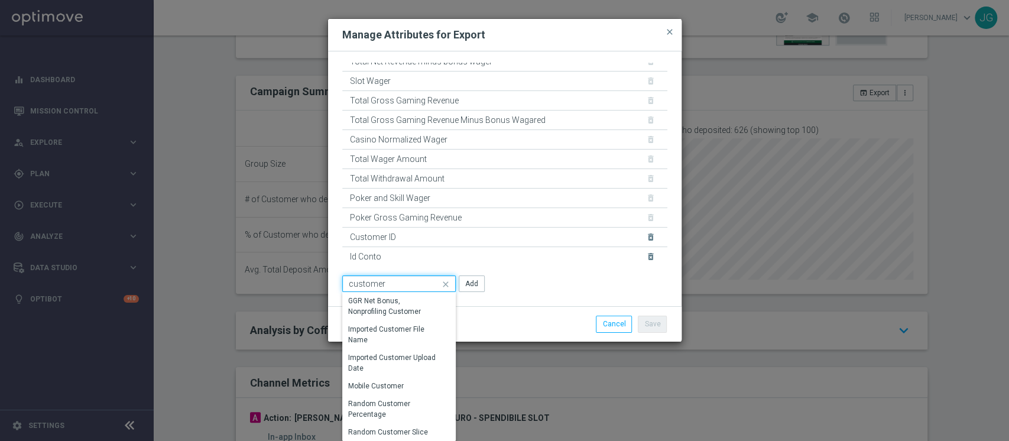
type input "customer"
click at [525, 322] on div "Save Cancel" at bounding box center [562, 324] width 229 height 17
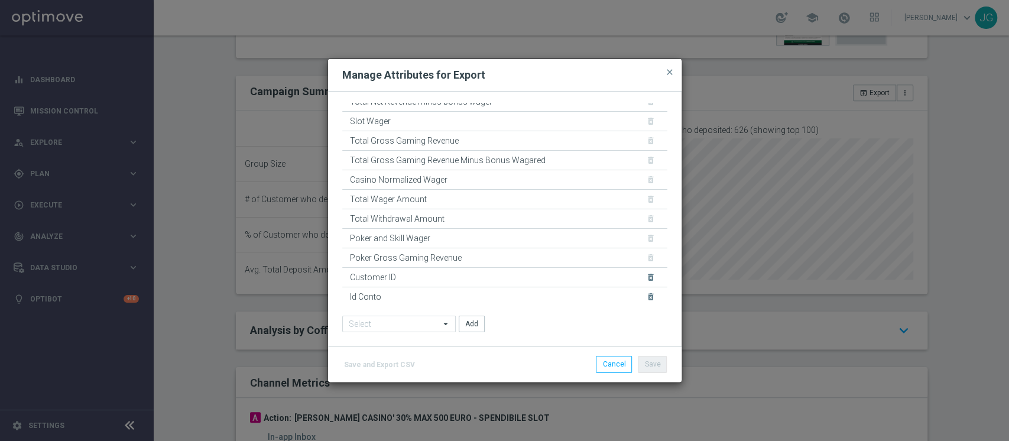
scroll to position [0, 0]
click at [637, 196] on div "Total Wager Amount delete_forever" at bounding box center [504, 200] width 325 height 20
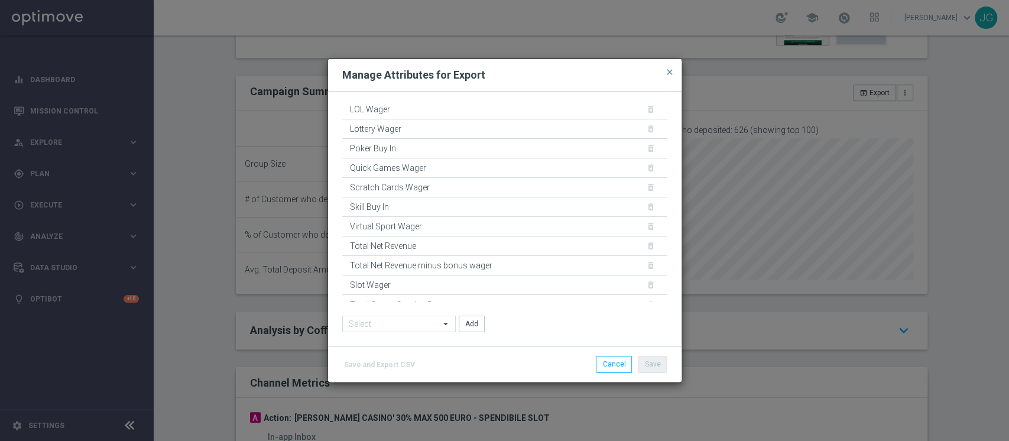
scroll to position [111, 0]
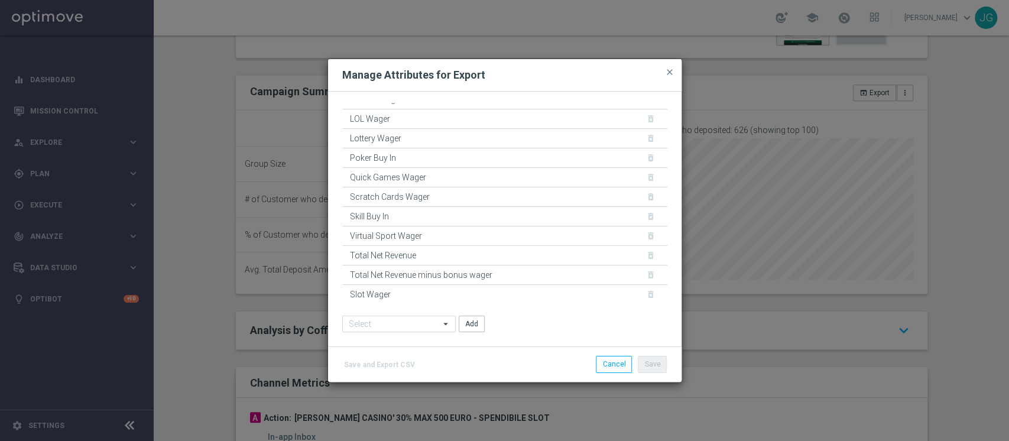
click at [637, 119] on div "LOL Wager delete_forever" at bounding box center [504, 119] width 325 height 20
drag, startPoint x: 624, startPoint y: 355, endPoint x: 572, endPoint y: 300, distance: 75.7
click at [572, 300] on div "Slot Wager delete_forever" at bounding box center [504, 295] width 325 height 20
click at [669, 67] on button "close" at bounding box center [670, 72] width 12 height 14
